Goal: Download file/media: Download file/media

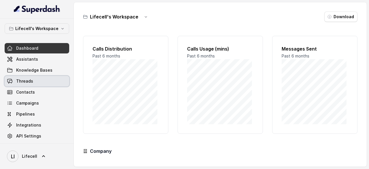
click at [29, 77] on link "Threads" at bounding box center [37, 81] width 65 height 10
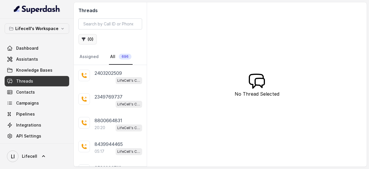
click at [88, 37] on button "( 0 )" at bounding box center [87, 39] width 18 height 10
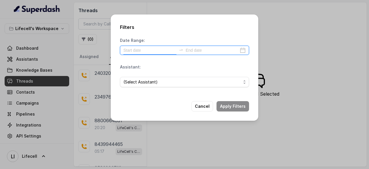
click at [147, 52] on input at bounding box center [149, 50] width 53 height 6
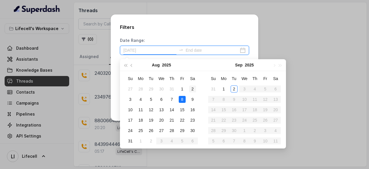
type input "[DATE]"
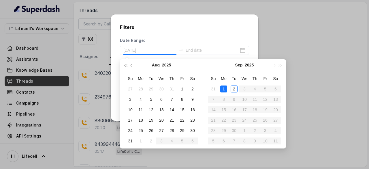
click at [225, 89] on div "1" at bounding box center [223, 88] width 7 height 7
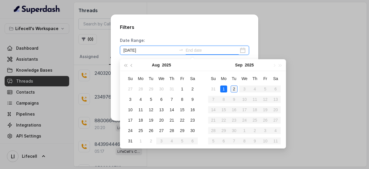
type input "[DATE]"
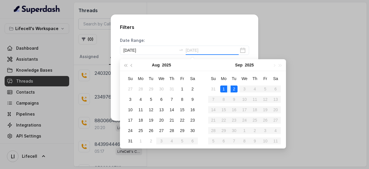
click at [233, 88] on div "2" at bounding box center [234, 88] width 7 height 7
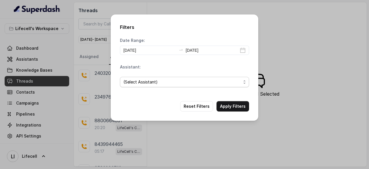
click at [167, 81] on span "(Select Assistant)" at bounding box center [182, 81] width 118 height 7
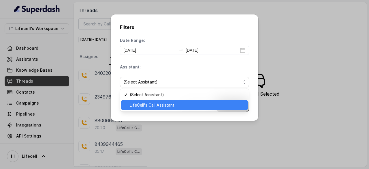
click at [165, 103] on span "LifeCell's Call Assistant" at bounding box center [187, 104] width 115 height 7
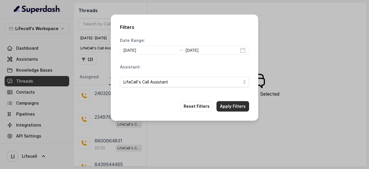
click at [232, 104] on button "Apply Filters" at bounding box center [232, 106] width 33 height 10
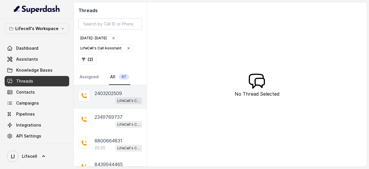
click at [103, 97] on div "LifeCell's Call Assistant" at bounding box center [119, 100] width 48 height 7
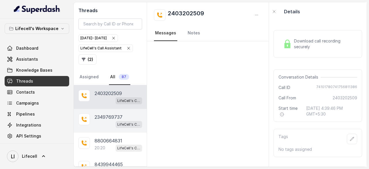
click at [95, 123] on div "LifeCell's Call Assistant" at bounding box center [119, 123] width 48 height 7
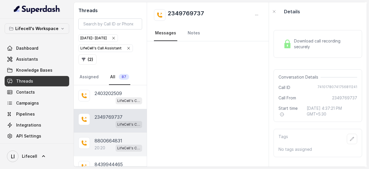
click at [105, 145] on p "20:20" at bounding box center [100, 148] width 11 height 6
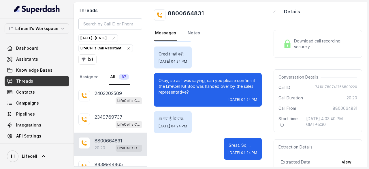
scroll to position [58, 0]
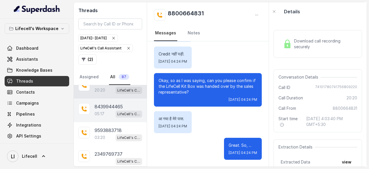
click at [102, 111] on p "05:17" at bounding box center [100, 114] width 10 height 6
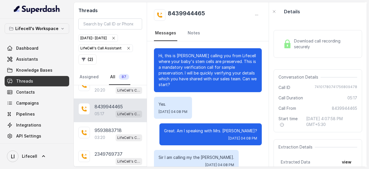
scroll to position [86, 0]
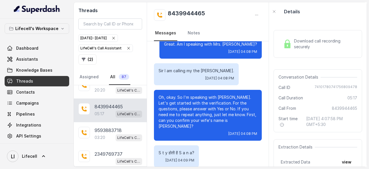
click at [311, 45] on span "Download call recording securely" at bounding box center [324, 44] width 61 height 12
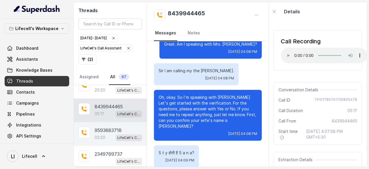
scroll to position [29, 0]
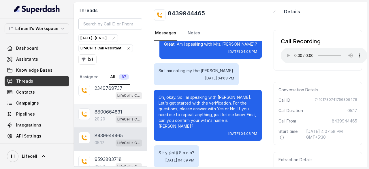
click at [102, 110] on p "8800664831" at bounding box center [109, 111] width 28 height 7
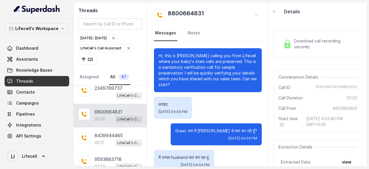
scroll to position [5845, 0]
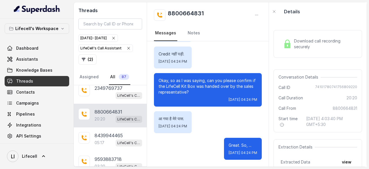
click at [306, 47] on span "Download call recording securely" at bounding box center [324, 44] width 61 height 12
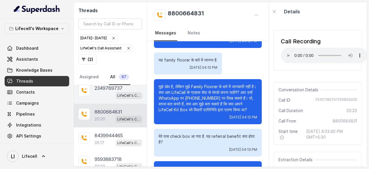
scroll to position [0, 0]
